Goal: Go to known website: Access a specific website the user already knows

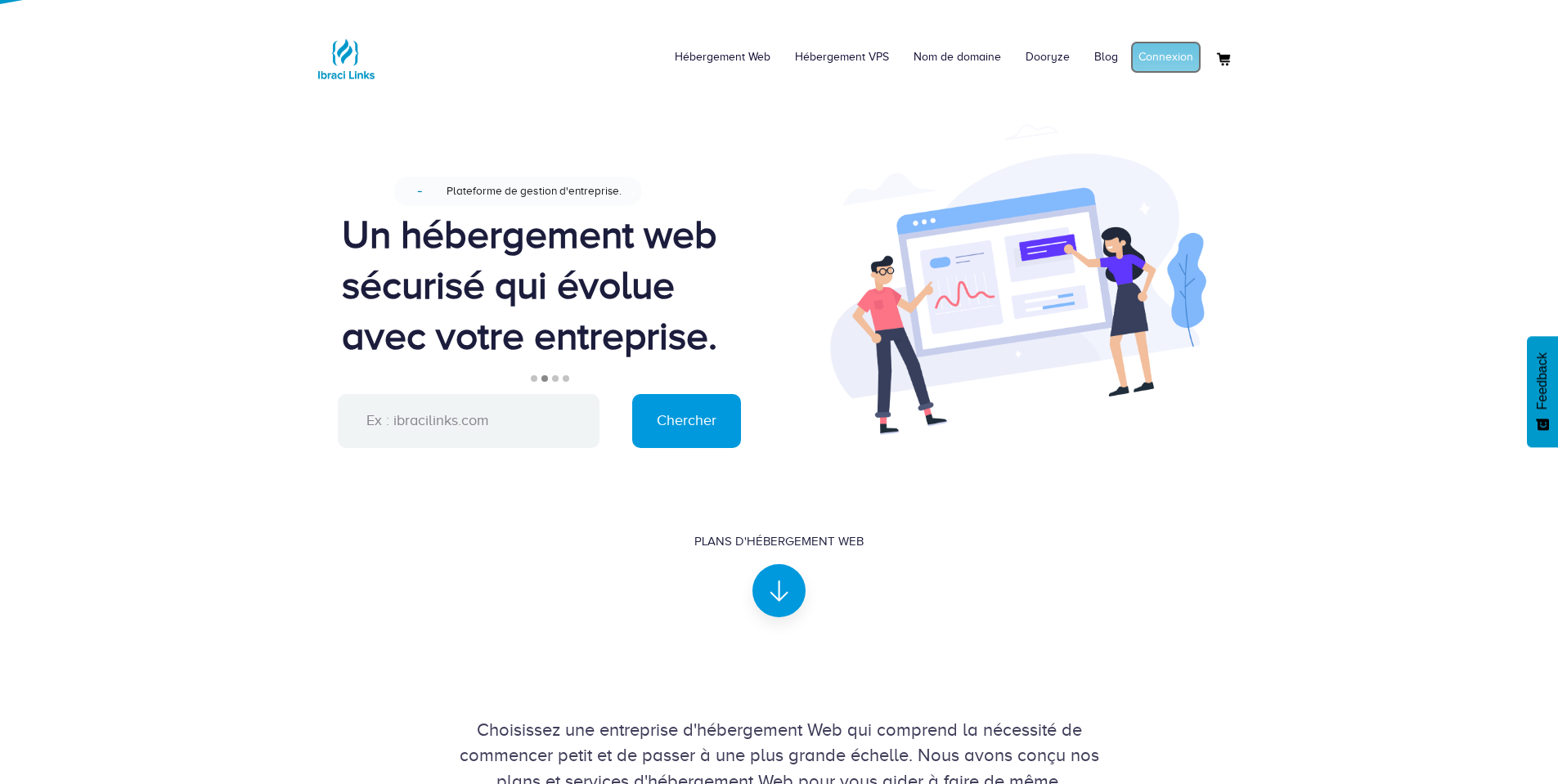
click at [1169, 73] on link "Connexion" at bounding box center [1166, 57] width 71 height 33
click at [1172, 48] on link "Mon compte" at bounding box center [1161, 57] width 79 height 33
